Goal: Information Seeking & Learning: Learn about a topic

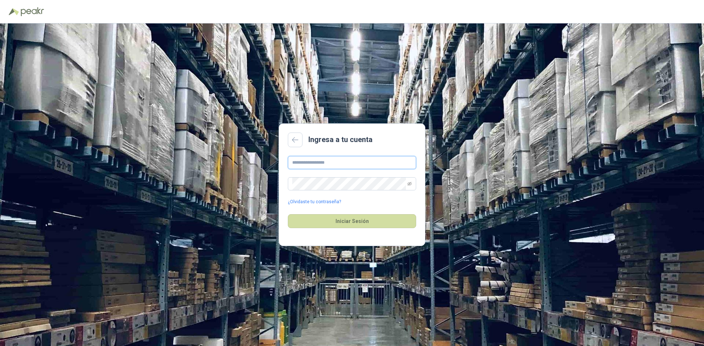
click at [328, 161] on input "text" at bounding box center [352, 162] width 128 height 13
click at [323, 159] on input "text" at bounding box center [352, 162] width 128 height 13
paste input "**********"
type input "**********"
click at [412, 185] on span at bounding box center [352, 183] width 128 height 13
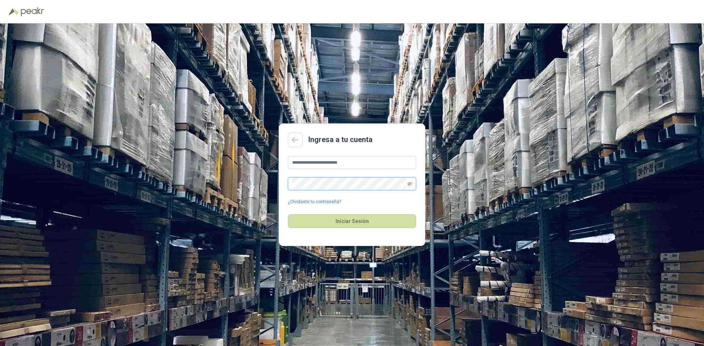
click at [409, 185] on icon "eye-invisible" at bounding box center [409, 184] width 4 height 4
click at [291, 184] on span at bounding box center [352, 183] width 128 height 13
click at [346, 221] on button "Iniciar Sesión" at bounding box center [352, 221] width 128 height 14
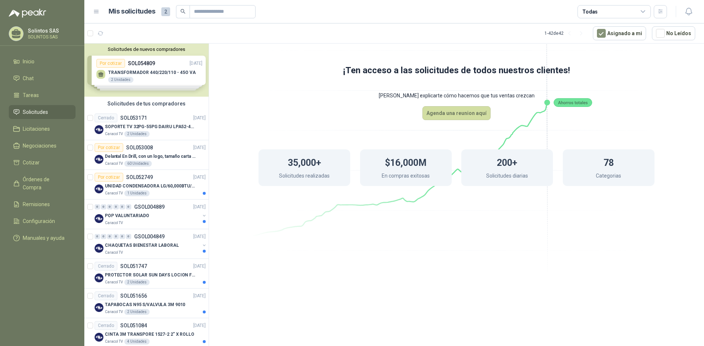
click at [151, 72] on div "Solicitudes de nuevos compradores Por cotizar SOL054809 [DATE] TRANSFORMADOR 44…" at bounding box center [146, 70] width 124 height 53
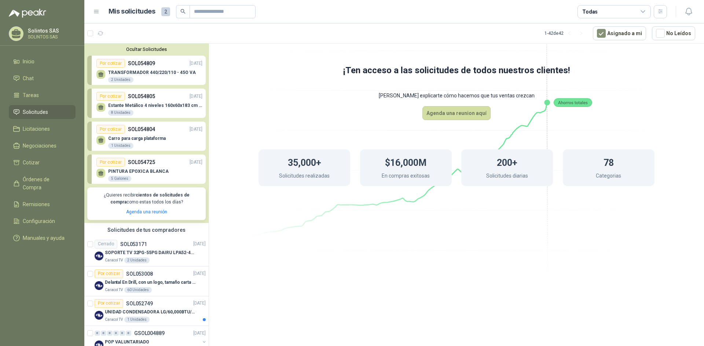
click at [151, 172] on p "PINTURA EPOXICA BLANCA" at bounding box center [138, 171] width 60 height 5
click at [121, 162] on div "Por cotizar" at bounding box center [110, 162] width 29 height 9
click at [129, 171] on p "PINTURA EPOXICA BLANCA" at bounding box center [138, 171] width 60 height 5
click at [674, 32] on button "No Leídos" at bounding box center [673, 33] width 43 height 14
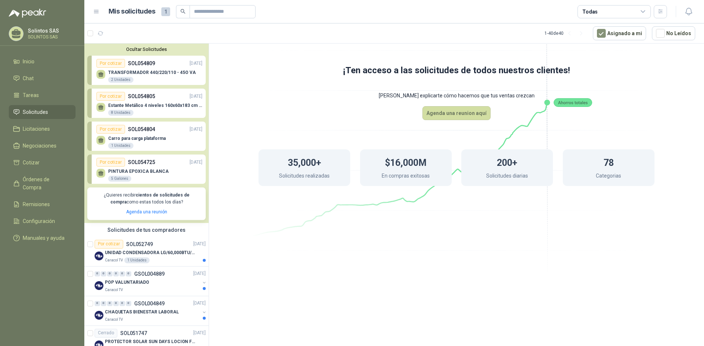
click at [103, 165] on div "Por cotizar" at bounding box center [110, 162] width 29 height 9
click at [175, 178] on div "PINTURA EPOXICA BLANCA 5 Galones" at bounding box center [149, 174] width 106 height 15
click at [138, 133] on p "SOL054804" at bounding box center [141, 129] width 27 height 8
click at [151, 161] on p "SOL054725" at bounding box center [141, 162] width 27 height 8
click at [147, 213] on link "Agenda una reunión" at bounding box center [146, 212] width 41 height 5
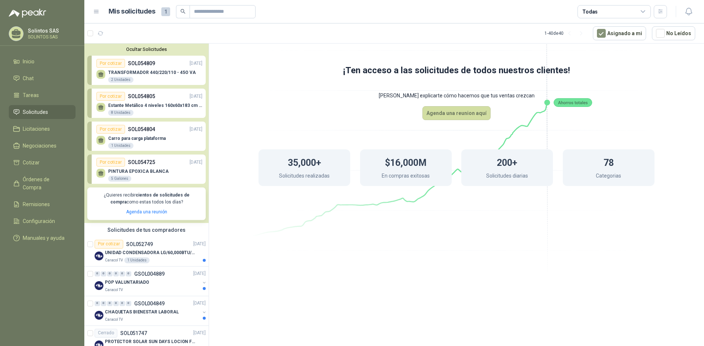
click at [162, 165] on div "Por cotizar SOL054725 [DATE]" at bounding box center [149, 162] width 106 height 9
click at [177, 177] on div "PINTURA EPOXICA BLANCA 5 Galones" at bounding box center [149, 174] width 106 height 15
click at [175, 172] on div "PINTURA EPOXICA BLANCA 5 Galones" at bounding box center [149, 174] width 106 height 15
drag, startPoint x: 175, startPoint y: 172, endPoint x: 252, endPoint y: 122, distance: 91.7
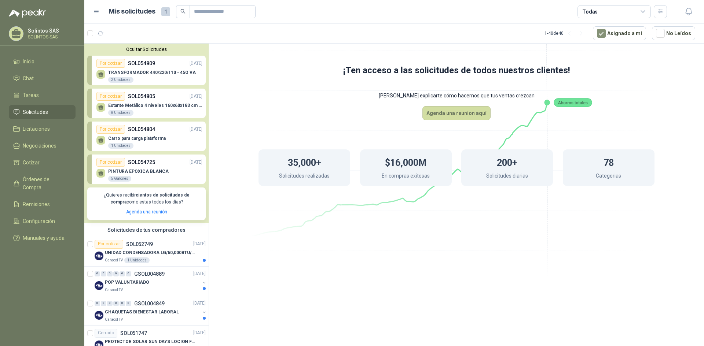
click at [252, 122] on div "35,000+ Solicitudes realizadas $16,000M En compras exitosas 200+ Solicitudes di…" at bounding box center [456, 167] width 455 height 95
click at [169, 67] on div "Por cotizar SOL054809 [DATE]" at bounding box center [149, 63] width 106 height 9
click at [102, 65] on div "Por cotizar" at bounding box center [110, 63] width 29 height 9
click at [102, 66] on div "Por cotizar" at bounding box center [110, 63] width 29 height 9
click at [101, 66] on div "Por cotizar" at bounding box center [110, 63] width 29 height 9
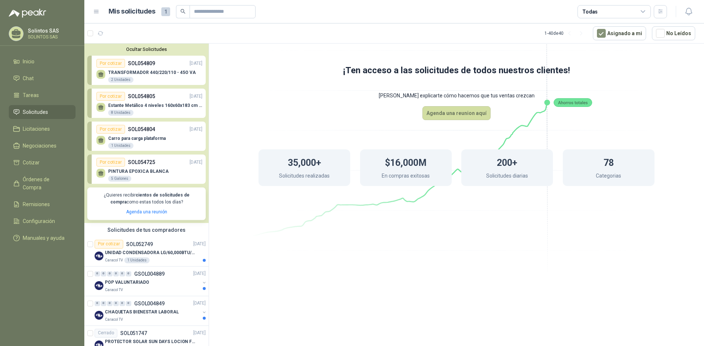
click at [149, 172] on p "PINTURA EPOXICA BLANCA" at bounding box center [138, 171] width 60 height 5
click at [109, 164] on div "Por cotizar" at bounding box center [110, 162] width 29 height 9
click at [130, 140] on p "Carro para carga plataforma" at bounding box center [137, 138] width 58 height 5
click at [152, 74] on p "TRANSFORMADOR 440/220/110 - 45O VA" at bounding box center [152, 72] width 88 height 5
drag, startPoint x: 210, startPoint y: 58, endPoint x: 205, endPoint y: 65, distance: 8.1
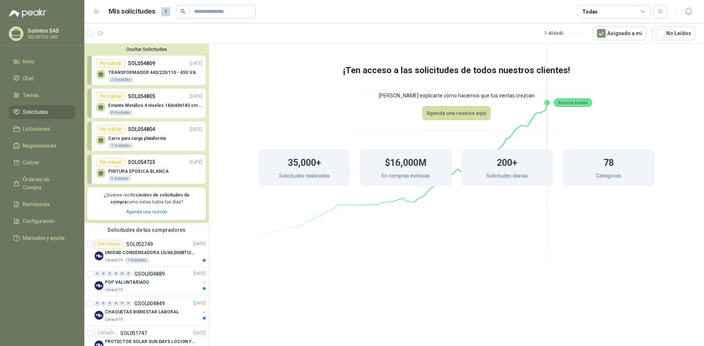
click at [206, 65] on div "Ocultar Solicitudes Por cotizar SOL054809 [DATE] TRANSFORMADOR 440/220/110 - 45…" at bounding box center [394, 196] width 620 height 306
click at [260, 148] on div "35,000+ Solicitudes realizadas $16,000M En compras exitosas 200+ Solicitudes di…" at bounding box center [456, 167] width 455 height 95
click at [154, 73] on p "TRANSFORMADOR 440/220/110 - 45O VA" at bounding box center [152, 72] width 88 height 5
click at [155, 74] on p "TRANSFORMADOR 440/220/110 - 45O VA" at bounding box center [152, 72] width 88 height 5
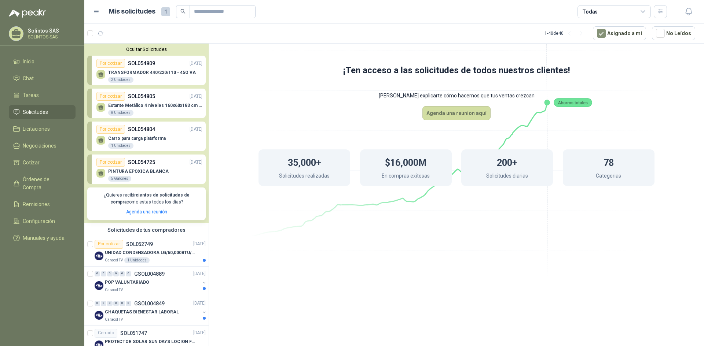
click at [155, 74] on p "TRANSFORMADOR 440/220/110 - 45O VA" at bounding box center [152, 72] width 88 height 5
drag, startPoint x: 154, startPoint y: 71, endPoint x: 313, endPoint y: 86, distance: 159.4
click at [357, 81] on icon at bounding box center [456, 125] width 411 height 346
click at [138, 67] on p "SOL054809" at bounding box center [141, 63] width 27 height 8
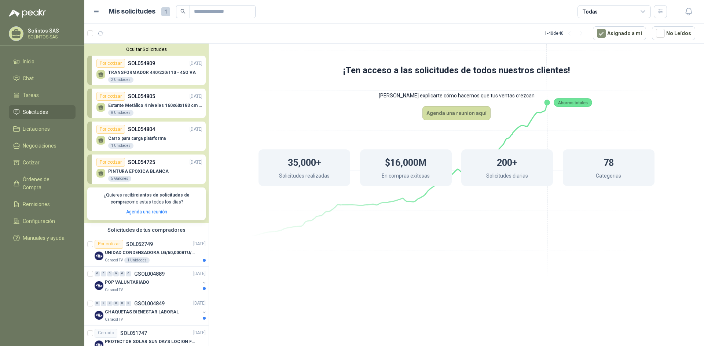
click at [138, 69] on div "TRANSFORMADOR 440/220/110 - 45O VA 2 Unidades" at bounding box center [149, 75] width 106 height 15
click at [103, 68] on div "Por cotizar" at bounding box center [110, 63] width 29 height 9
click at [98, 78] on icon at bounding box center [101, 74] width 6 height 6
click at [98, 78] on div at bounding box center [100, 74] width 9 height 9
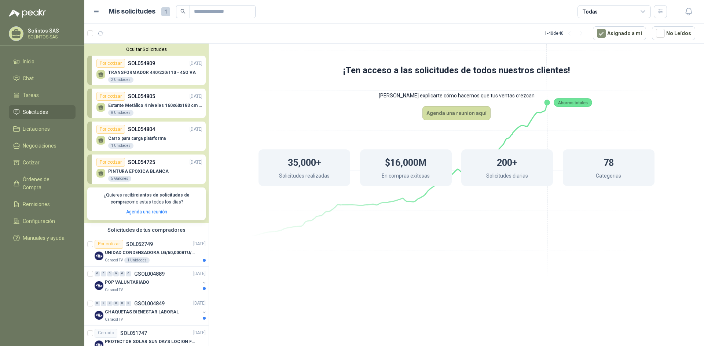
click at [110, 101] on div "Estante Metálico 4 niveles 160x60x183 cm Fixser 8 Unidades" at bounding box center [149, 108] width 106 height 15
click at [111, 101] on link "Por cotizar SOL054805 [DATE] Estante Metálico 4 niveles 160x60x183 cm Fixser 8 …" at bounding box center [146, 103] width 118 height 29
click at [132, 134] on div "Carro para carga plataforma 1 Unidades" at bounding box center [149, 141] width 106 height 15
drag, startPoint x: 391, startPoint y: 218, endPoint x: 385, endPoint y: 228, distance: 12.3
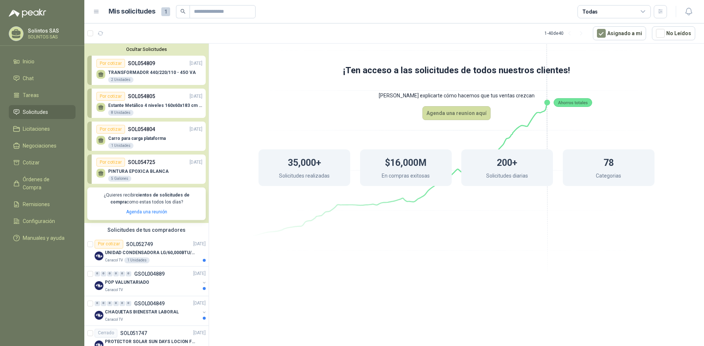
click at [392, 218] on icon at bounding box center [456, 125] width 411 height 346
click at [190, 112] on div "Estante Metálico 4 niveles 160x60x183 cm Fixser 8 Unidades" at bounding box center [155, 109] width 94 height 13
click at [165, 280] on div "POP VALUNTARIADO" at bounding box center [152, 283] width 95 height 9
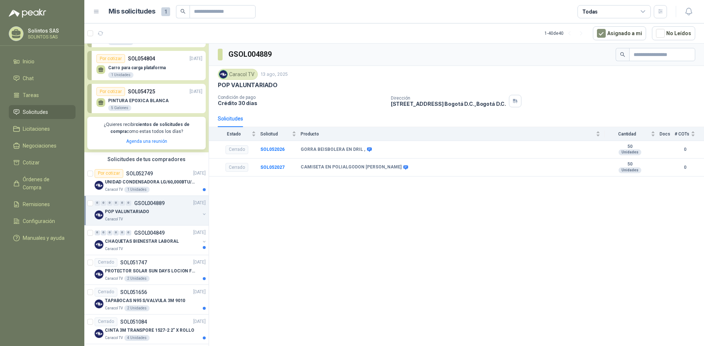
scroll to position [73, 0]
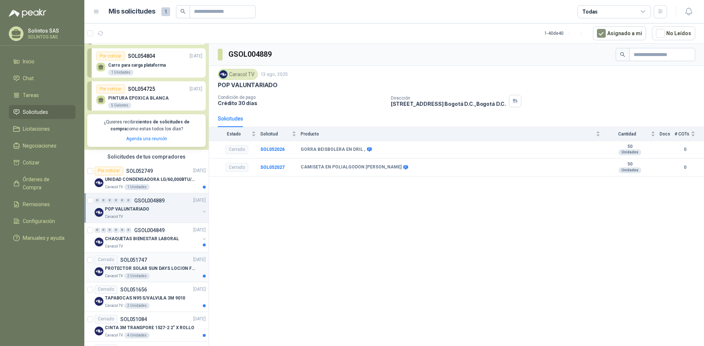
click at [171, 262] on div "Cerrado SOL051747 [DATE]" at bounding box center [150, 260] width 111 height 9
click at [167, 237] on p "CHAQUETAS BIENESTAR LABORAL" at bounding box center [142, 239] width 74 height 7
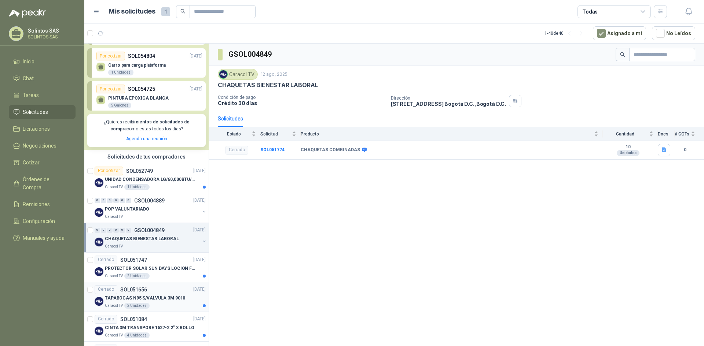
scroll to position [110, 0]
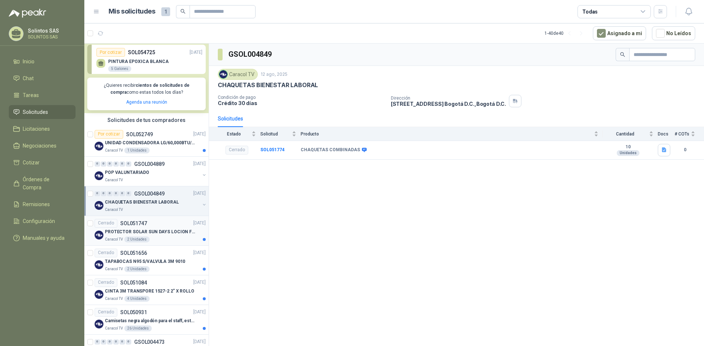
click at [155, 223] on div "Cerrado SOL051747 [DATE]" at bounding box center [150, 223] width 111 height 9
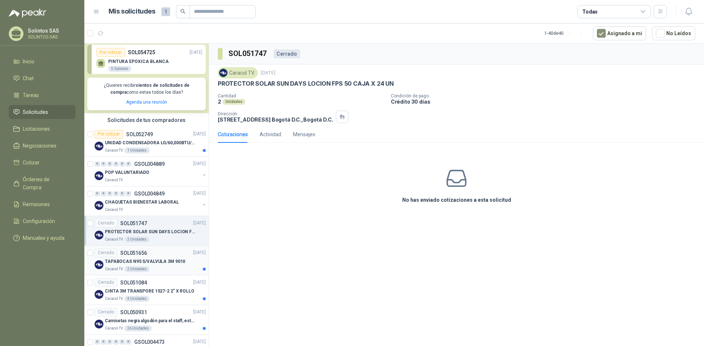
click at [154, 260] on p "TAPABOCAS N95 S/VALVULA 3M 9010" at bounding box center [145, 261] width 80 height 7
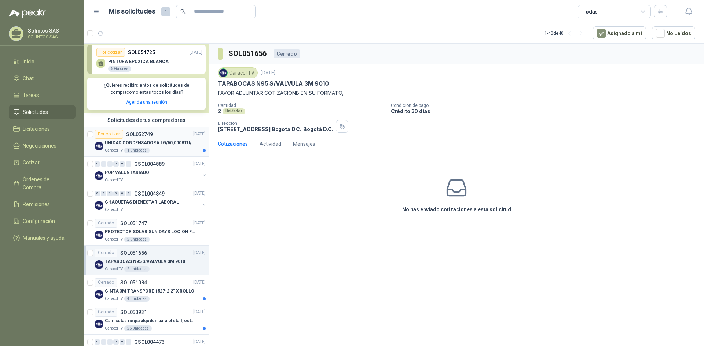
click at [152, 144] on p "UNIDAD CONDENSADORA LG/60,000BTU/220V/R410A: I" at bounding box center [150, 143] width 91 height 7
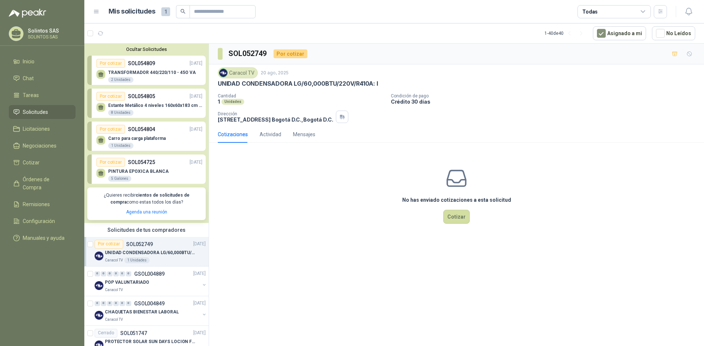
click at [139, 62] on p "SOL054809" at bounding box center [141, 63] width 27 height 8
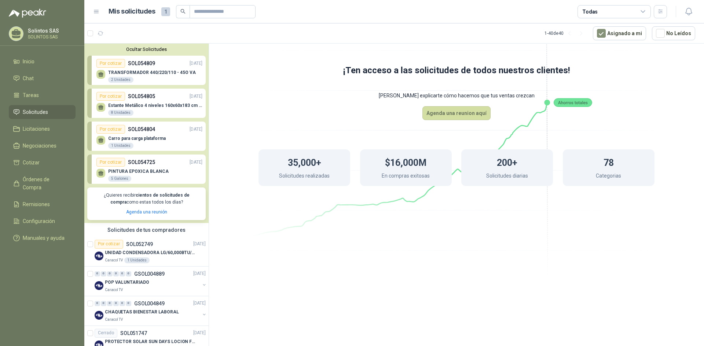
click at [112, 64] on div "Por cotizar" at bounding box center [110, 63] width 29 height 9
click at [115, 62] on div "Por cotizar" at bounding box center [110, 63] width 29 height 9
drag, startPoint x: 108, startPoint y: 65, endPoint x: 291, endPoint y: 113, distance: 189.1
click at [309, 111] on icon at bounding box center [456, 125] width 411 height 346
click at [113, 95] on div "Por cotizar" at bounding box center [110, 96] width 29 height 9
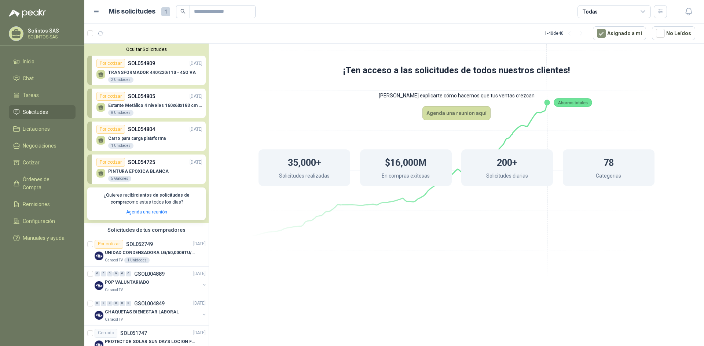
click at [148, 66] on p "SOL054809" at bounding box center [141, 63] width 27 height 8
drag, startPoint x: 148, startPoint y: 66, endPoint x: 127, endPoint y: 68, distance: 20.6
click at [127, 68] on div "Por cotizar SOL054809 [DATE]" at bounding box center [149, 63] width 106 height 9
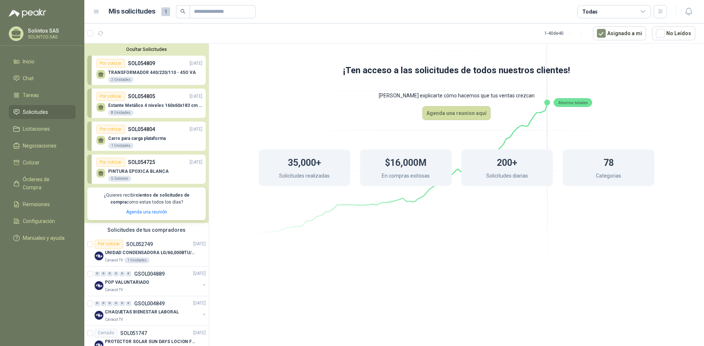
click at [118, 66] on div "Por cotizar" at bounding box center [110, 63] width 29 height 9
click at [128, 80] on div "2 Unidades" at bounding box center [120, 80] width 25 height 6
click at [173, 77] on div "TRANSFORMADOR 440/220/110 - 45O VA 2 Unidades" at bounding box center [152, 76] width 88 height 13
drag, startPoint x: 186, startPoint y: 103, endPoint x: 181, endPoint y: 124, distance: 22.1
click at [186, 103] on div "Estante Metálico 4 niveles 160x60x183 cm Fixser 8 Unidades" at bounding box center [149, 108] width 106 height 15
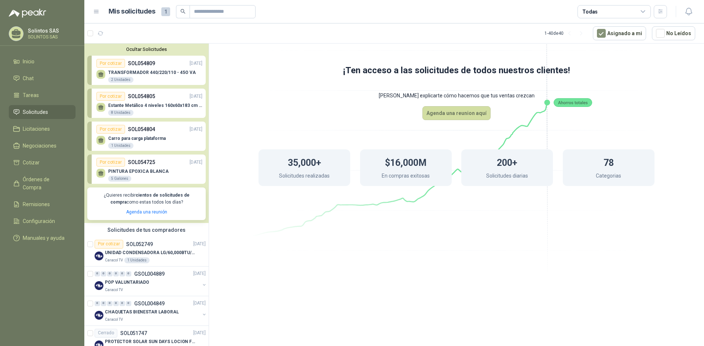
click at [181, 139] on div "Carro para carga plataforma 1 Unidades" at bounding box center [149, 141] width 106 height 15
click at [132, 132] on p "SOL054804" at bounding box center [141, 129] width 27 height 8
click at [115, 130] on div "Por cotizar" at bounding box center [110, 129] width 29 height 9
click at [125, 148] on div "1 Unidades" at bounding box center [120, 146] width 25 height 6
click at [157, 172] on p "PINTURA EPOXICA BLANCA" at bounding box center [138, 171] width 60 height 5
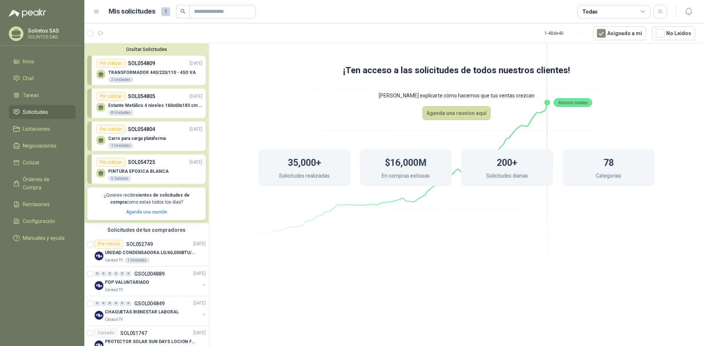
click at [147, 163] on p "SOL054725" at bounding box center [141, 162] width 27 height 8
click at [159, 164] on div "Por cotizar SOL054725 [DATE]" at bounding box center [149, 162] width 106 height 9
click at [160, 165] on div "Por cotizar SOL054725 [DATE]" at bounding box center [149, 162] width 106 height 9
drag, startPoint x: 109, startPoint y: 159, endPoint x: 115, endPoint y: 160, distance: 6.3
click at [110, 159] on div "Por cotizar" at bounding box center [110, 162] width 29 height 9
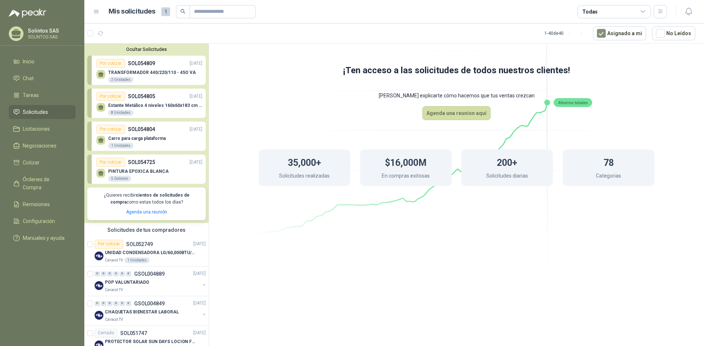
drag, startPoint x: 115, startPoint y: 160, endPoint x: 135, endPoint y: 161, distance: 19.1
click at [115, 160] on div "Por cotizar" at bounding box center [110, 162] width 29 height 9
drag, startPoint x: 154, startPoint y: 80, endPoint x: 266, endPoint y: 74, distance: 112.3
click at [266, 74] on icon at bounding box center [456, 125] width 411 height 346
click at [160, 69] on div "TRANSFORMADOR 440/220/110 - 45O VA 2 Unidades" at bounding box center [149, 75] width 106 height 15
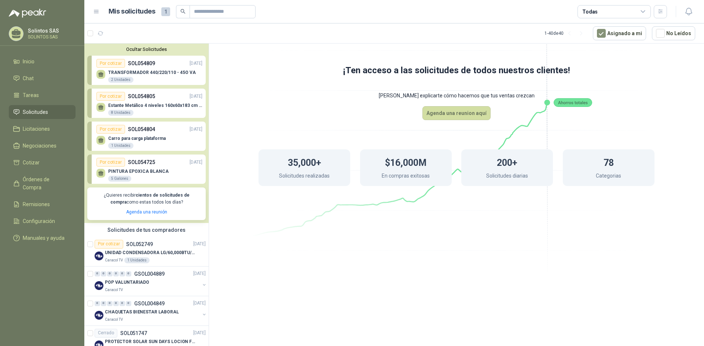
click at [160, 67] on div "Por cotizar SOL054809 [DATE]" at bounding box center [149, 63] width 106 height 9
click at [63, 107] on link "Solicitudes" at bounding box center [42, 112] width 67 height 14
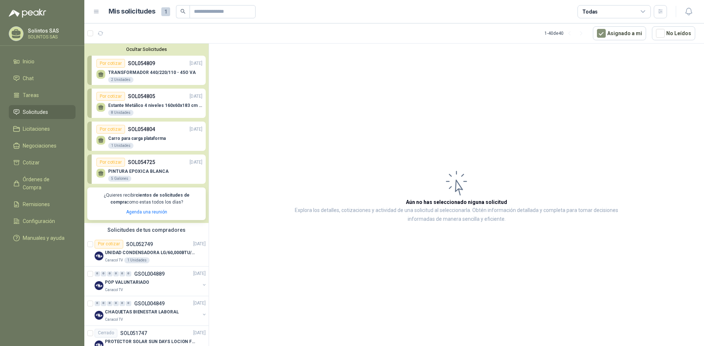
click at [120, 68] on div "Por cotizar" at bounding box center [110, 63] width 29 height 9
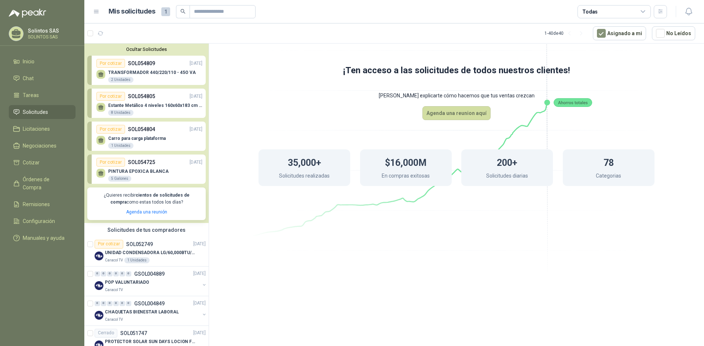
click at [98, 72] on icon at bounding box center [101, 74] width 6 height 6
click at [192, 65] on p "[DATE]" at bounding box center [196, 63] width 13 height 7
click at [192, 69] on div "TRANSFORMADOR 440/220/110 - 45O VA 2 Unidades" at bounding box center [149, 75] width 106 height 15
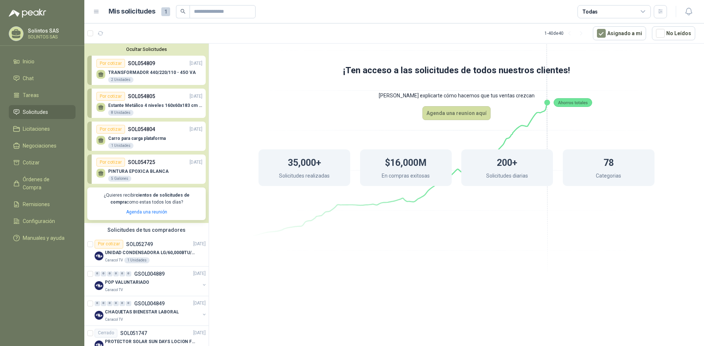
click at [192, 70] on div "TRANSFORMADOR 440/220/110 - 45O VA 2 Unidades" at bounding box center [149, 75] width 106 height 15
click at [165, 173] on div "PINTURA EPOXICA BLANCA 5 Galones" at bounding box center [149, 174] width 106 height 15
click at [54, 115] on li "Solicitudes" at bounding box center [42, 112] width 58 height 8
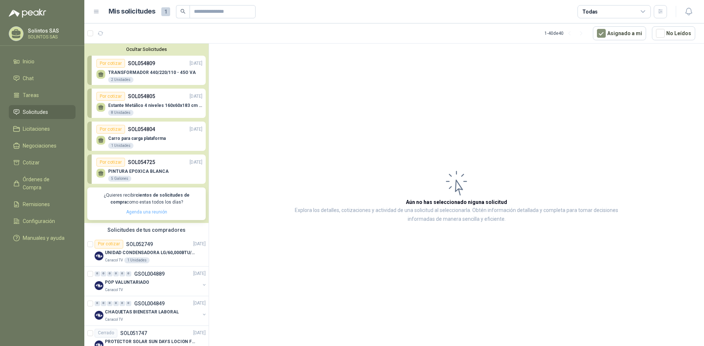
click at [145, 210] on link "Agenda una reunión" at bounding box center [146, 212] width 41 height 5
drag, startPoint x: 407, startPoint y: 67, endPoint x: 245, endPoint y: 30, distance: 166.0
click at [397, 67] on article "Aún no has seleccionado niguna solicitud Explora los detalles, cotizaciones y a…" at bounding box center [456, 196] width 495 height 305
click at [162, 76] on div "TRANSFORMADOR 440/220/110 - 45O VA 2 Unidades" at bounding box center [152, 76] width 88 height 13
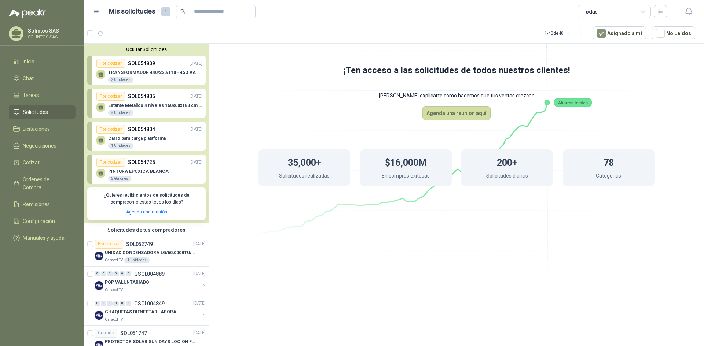
click at [160, 76] on div "TRANSFORMADOR 440/220/110 - 45O VA 2 Unidades" at bounding box center [152, 76] width 88 height 13
click at [113, 163] on div "Por cotizar" at bounding box center [110, 162] width 29 height 9
click at [112, 256] on p "UNIDAD CONDENSADORA LG/60,000BTU/220V/R410A: I" at bounding box center [150, 253] width 91 height 7
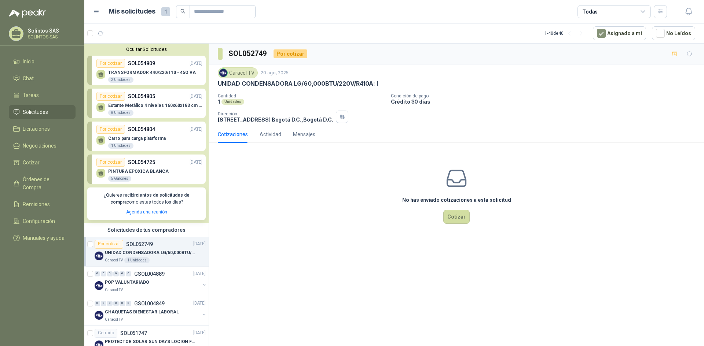
click at [110, 245] on div "Por cotizar" at bounding box center [109, 244] width 29 height 9
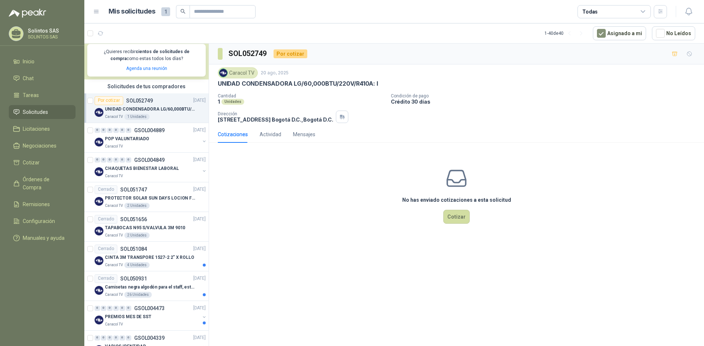
scroll to position [147, 0]
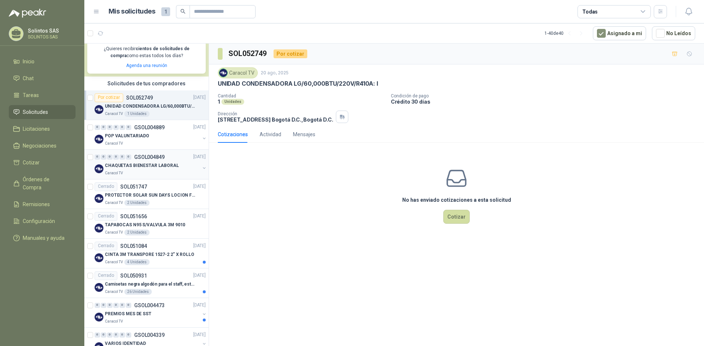
click at [128, 166] on p "CHAQUETAS BIENESTAR LABORAL" at bounding box center [142, 165] width 74 height 7
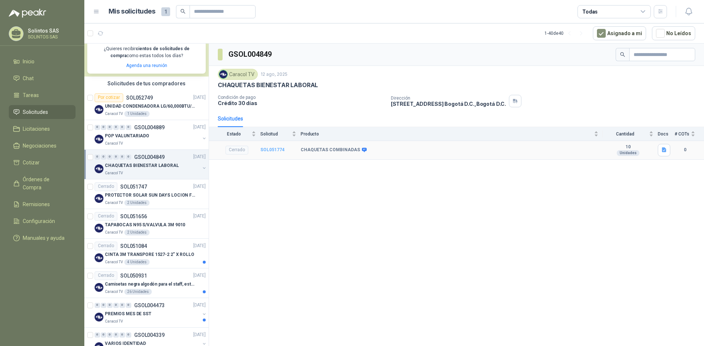
click at [265, 150] on b "SOL051774" at bounding box center [272, 149] width 24 height 5
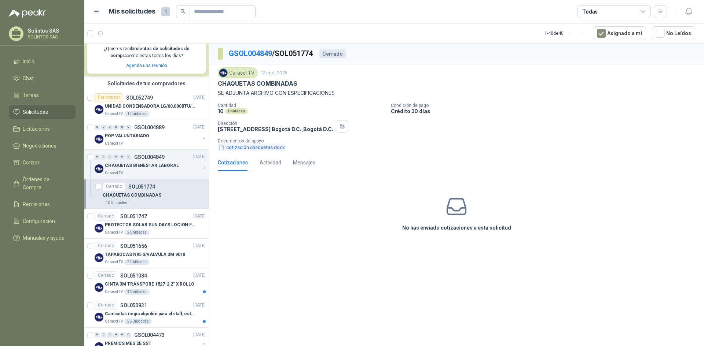
click at [244, 147] on button "cotización chaquetas.docx" at bounding box center [252, 148] width 68 height 8
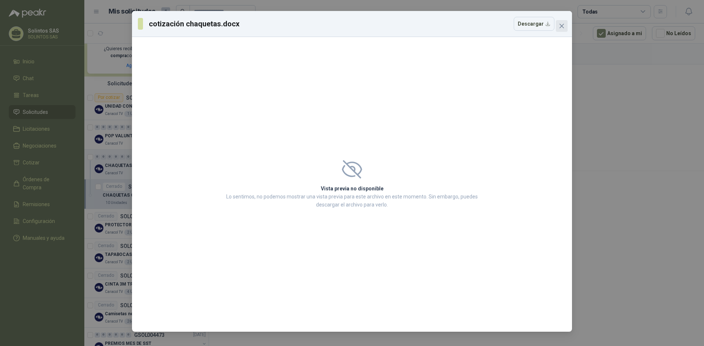
drag, startPoint x: 564, startPoint y: 19, endPoint x: 563, endPoint y: 26, distance: 7.8
click at [564, 19] on div "cotización chaquetas.docx Descargar" at bounding box center [352, 24] width 428 height 14
click at [564, 27] on icon "close" at bounding box center [562, 26] width 6 height 6
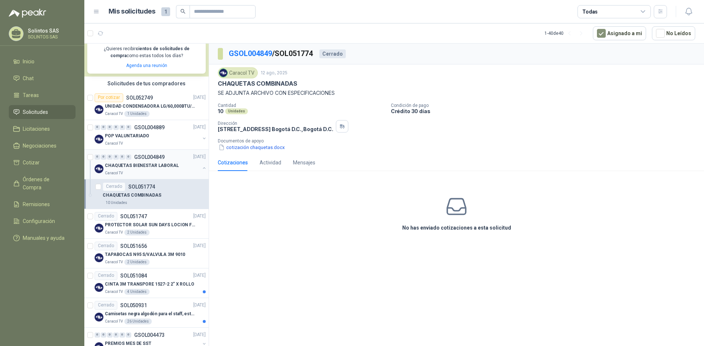
click at [159, 163] on p "CHAQUETAS BIENESTAR LABORAL" at bounding box center [142, 165] width 74 height 7
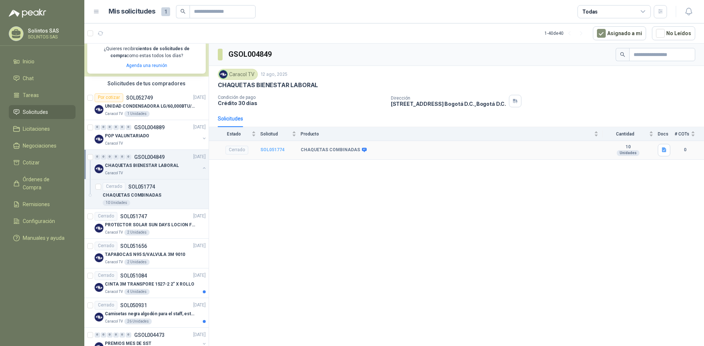
click at [267, 150] on b "SOL051774" at bounding box center [272, 149] width 24 height 5
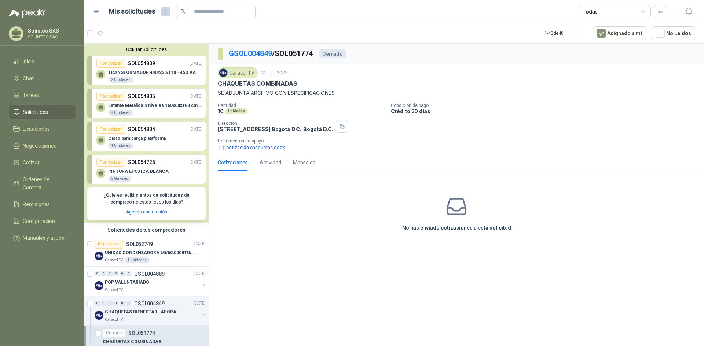
click at [139, 65] on p "SOL054809" at bounding box center [141, 63] width 27 height 8
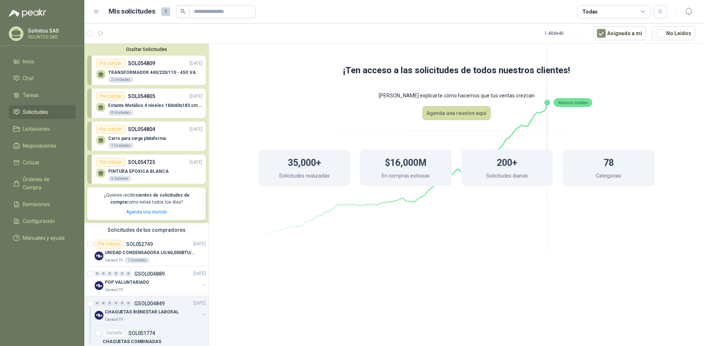
click at [111, 64] on div "Por cotizar" at bounding box center [110, 63] width 29 height 9
click at [116, 95] on div "Por cotizar" at bounding box center [110, 96] width 29 height 9
click at [114, 95] on div "Por cotizar" at bounding box center [110, 96] width 29 height 9
click at [126, 132] on div "Por cotizar SOL054804 [DATE]" at bounding box center [149, 129] width 106 height 9
click at [132, 159] on p "SOL054725" at bounding box center [141, 162] width 27 height 8
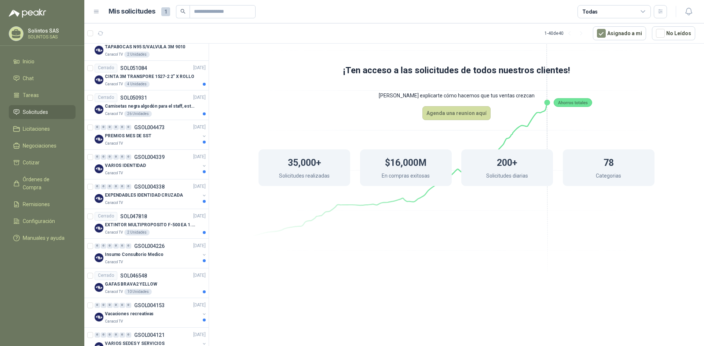
scroll to position [367, 0]
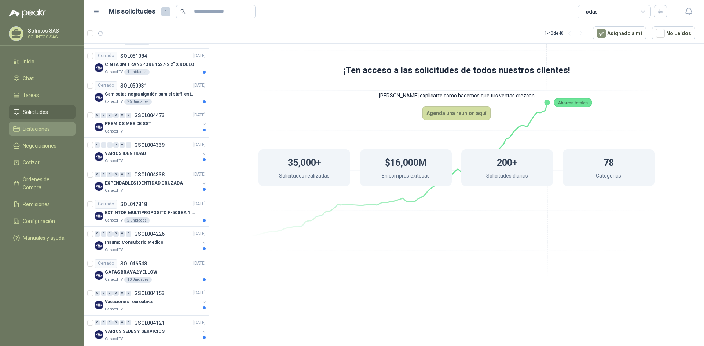
click at [31, 130] on span "Licitaciones" at bounding box center [36, 129] width 27 height 8
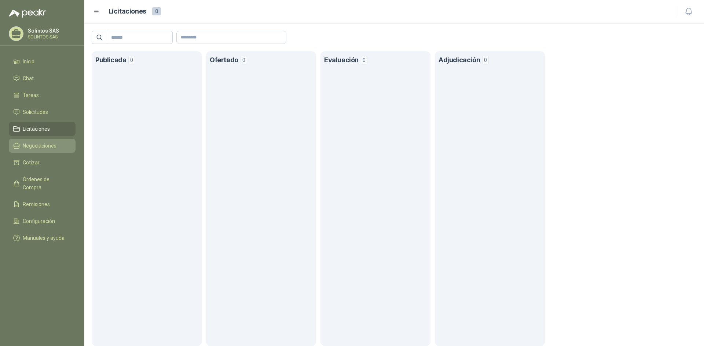
click at [37, 146] on span "Negociaciones" at bounding box center [40, 146] width 34 height 8
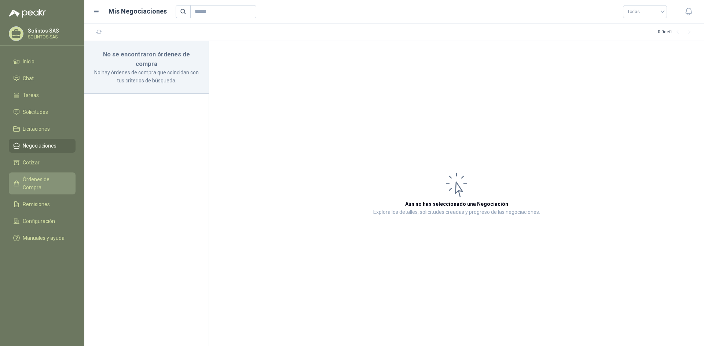
click at [53, 179] on span "Órdenes de Compra" at bounding box center [46, 184] width 46 height 16
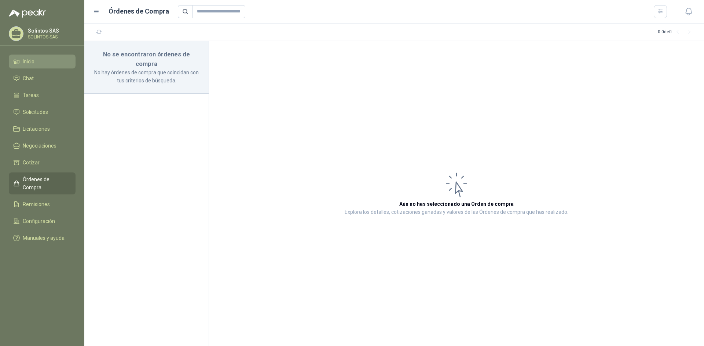
click at [32, 60] on span "Inicio" at bounding box center [29, 62] width 12 height 8
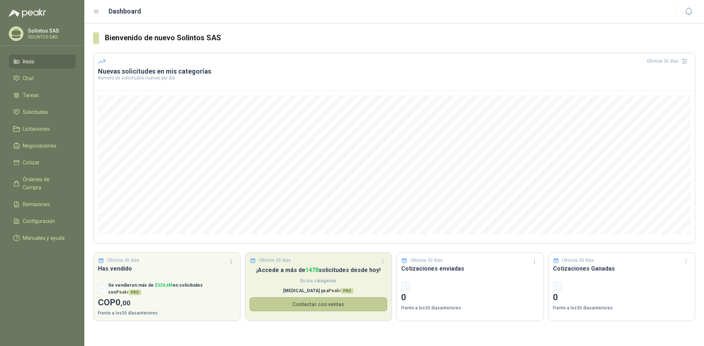
click at [310, 307] on button "Contactar con ventas" at bounding box center [319, 305] width 138 height 14
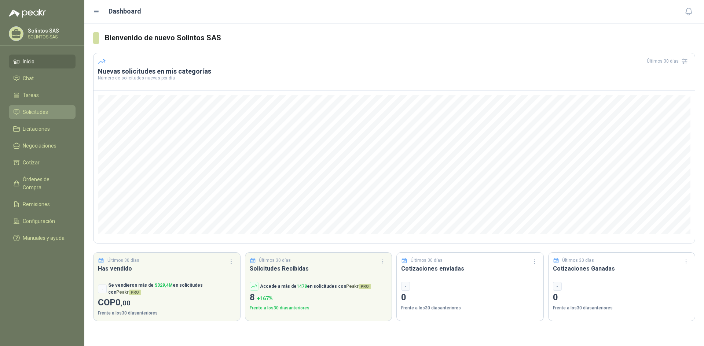
click at [37, 111] on span "Solicitudes" at bounding box center [35, 112] width 25 height 8
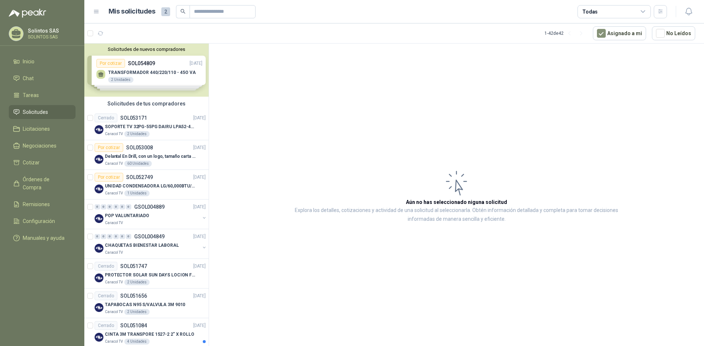
click at [151, 77] on div "Solicitudes de nuevos compradores Por cotizar SOL054809 [DATE] TRANSFORMADOR 44…" at bounding box center [146, 70] width 124 height 53
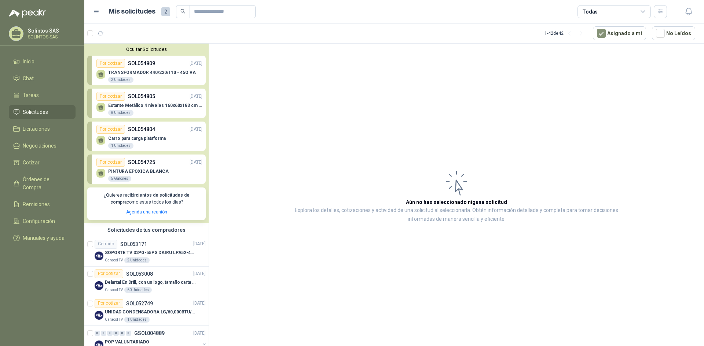
click at [151, 77] on div "TRANSFORMADOR 440/220/110 - 45O VA 2 Unidades" at bounding box center [152, 76] width 88 height 13
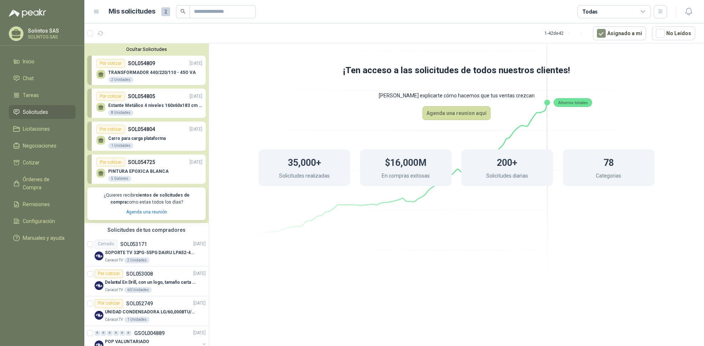
click at [132, 103] on div "Estante Metálico 4 niveles 160x60x183 cm Fixser 8 Unidades" at bounding box center [149, 108] width 106 height 15
drag, startPoint x: 135, startPoint y: 139, endPoint x: 141, endPoint y: 151, distance: 13.6
click at [135, 140] on p "Carro para carga plataforma" at bounding box center [137, 138] width 58 height 5
click at [136, 172] on p "PINTURA EPOXICA BLANCA" at bounding box center [138, 171] width 60 height 5
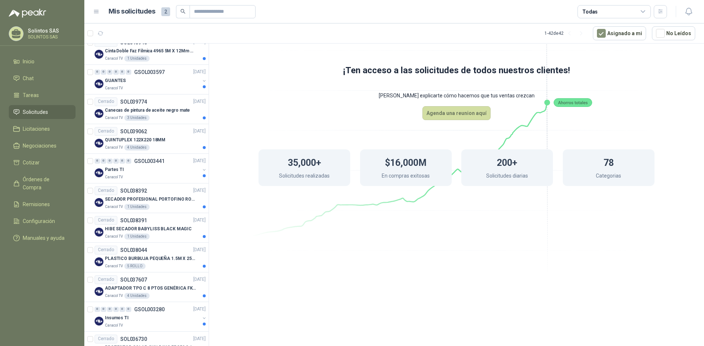
scroll to position [1026, 0]
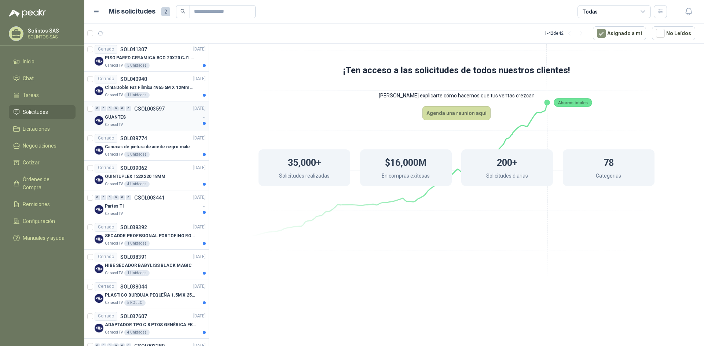
click at [110, 114] on p "GUANTES" at bounding box center [115, 117] width 21 height 7
